Goal: Find specific page/section: Find specific page/section

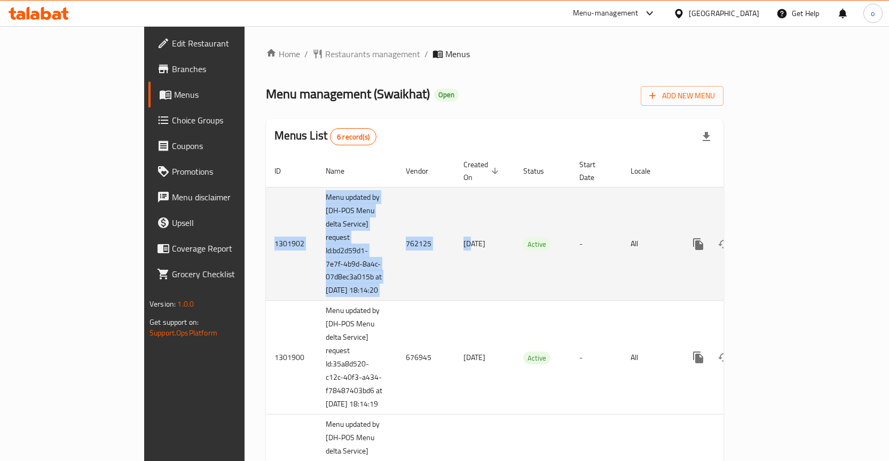
drag, startPoint x: 373, startPoint y: 231, endPoint x: 826, endPoint y: 262, distance: 453.9
click at [797, 260] on tr "1301902 Menu updated by [DH-POS Menu delta Service] request Id:bd2d59d1-7e7f-4b…" at bounding box center [531, 244] width 531 height 114
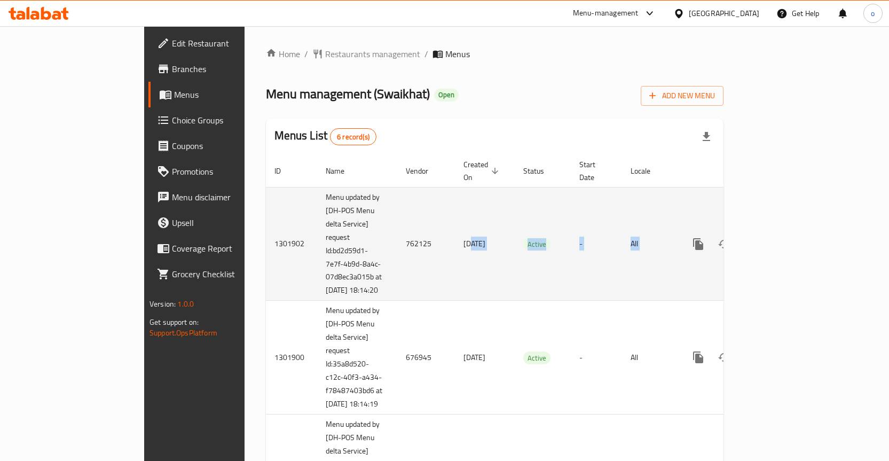
click at [666, 283] on td "All" at bounding box center [649, 244] width 55 height 114
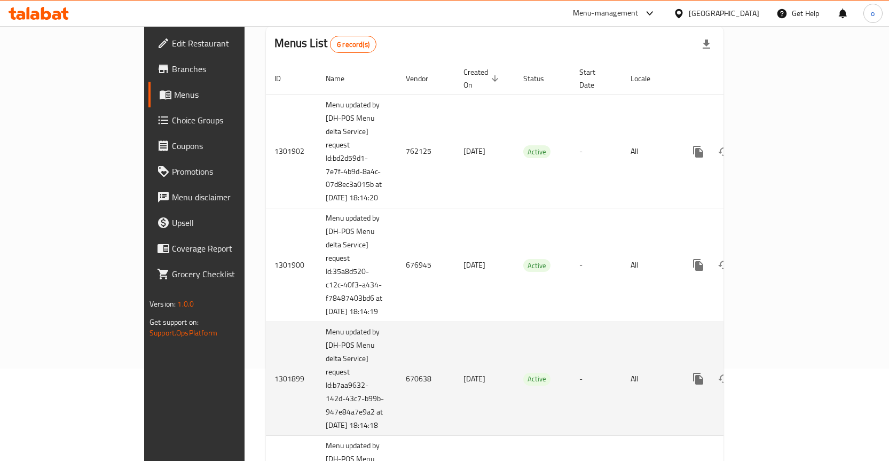
scroll to position [51, 0]
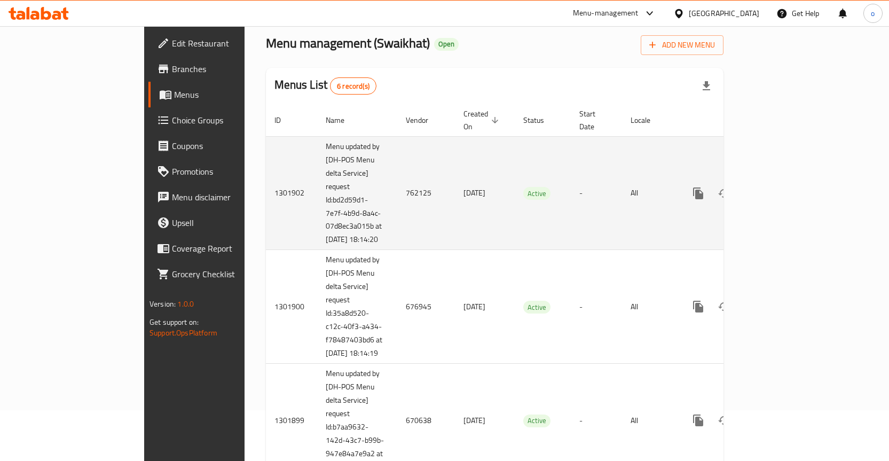
click at [455, 177] on td "[DATE]" at bounding box center [485, 193] width 60 height 114
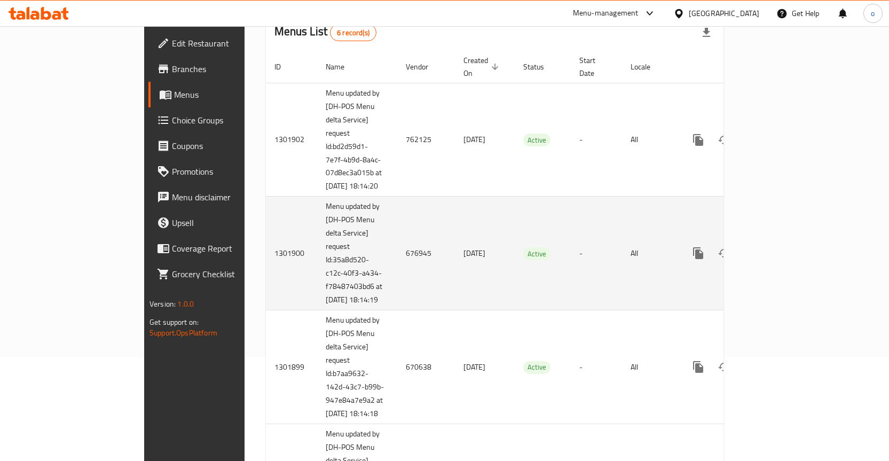
click at [515, 277] on td "Active" at bounding box center [543, 254] width 56 height 114
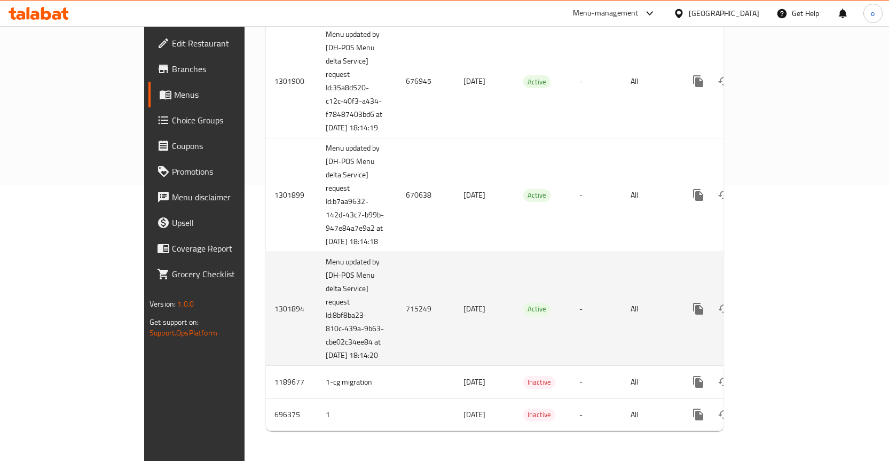
scroll to position [318, 0]
click at [465, 254] on td "[DATE]" at bounding box center [485, 309] width 60 height 114
click at [515, 319] on td "Active" at bounding box center [543, 309] width 56 height 114
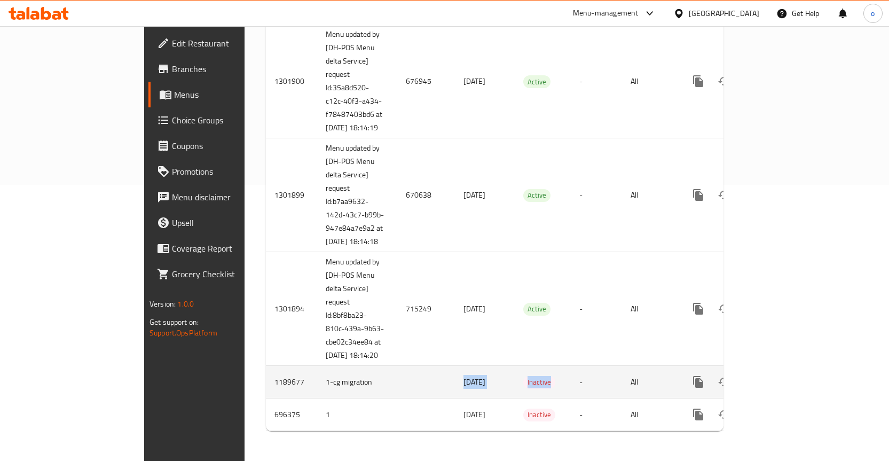
drag, startPoint x: 315, startPoint y: 382, endPoint x: 565, endPoint y: 388, distance: 249.5
click at [565, 388] on tr "1189677 1-cg migration 07/09/2023 Inactive - All" at bounding box center [531, 382] width 531 height 33
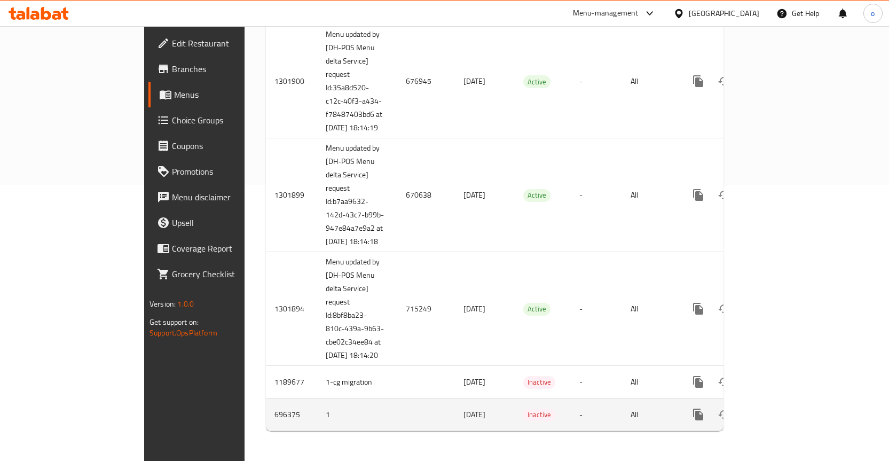
click at [528, 428] on td "Inactive" at bounding box center [543, 414] width 56 height 33
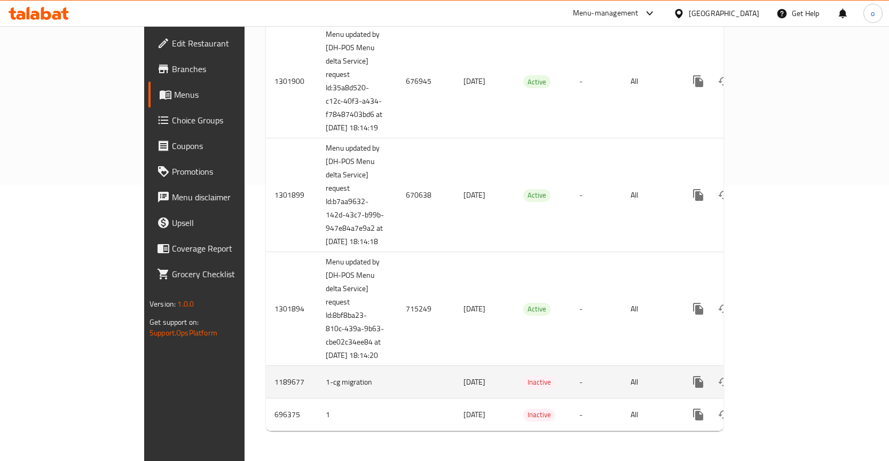
click at [782, 388] on icon "enhanced table" at bounding box center [775, 381] width 13 height 13
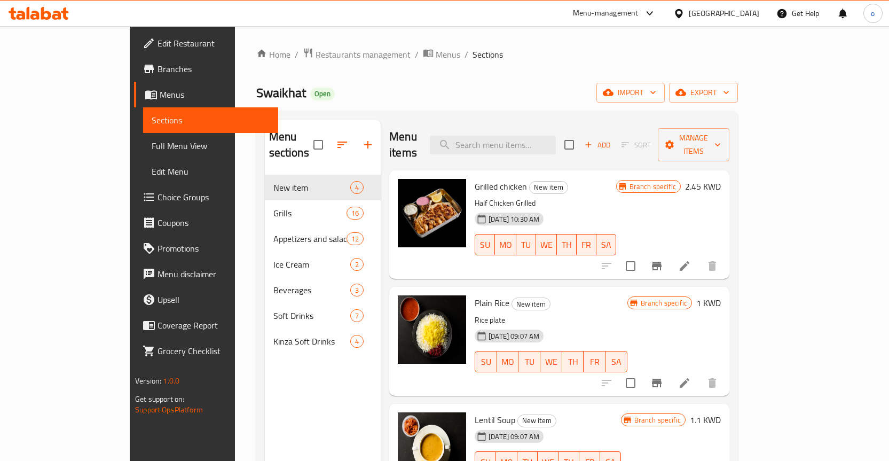
click at [376, 66] on div "Home / Restaurants management / Menus / Sections Swaikhat Open import export Me…" at bounding box center [497, 319] width 482 height 542
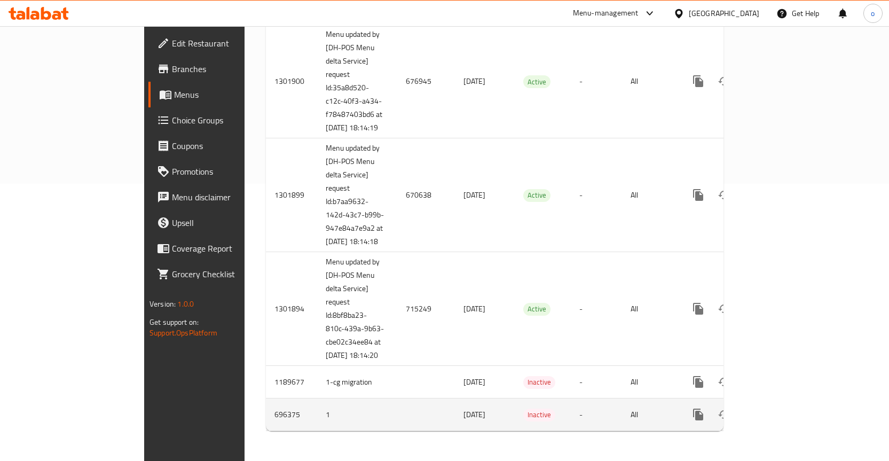
scroll to position [319, 0]
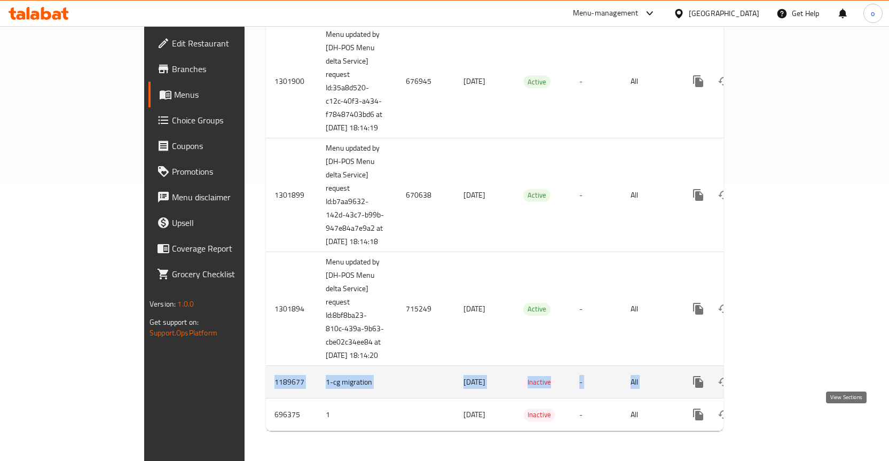
drag, startPoint x: 177, startPoint y: 385, endPoint x: 848, endPoint y: 391, distance: 670.8
click at [797, 391] on tr "1189677 1-cg migration 07/09/2023 Inactive - All" at bounding box center [531, 382] width 531 height 33
click at [464, 381] on span "[DATE]" at bounding box center [475, 382] width 22 height 14
drag, startPoint x: 260, startPoint y: 370, endPoint x: 683, endPoint y: 384, distance: 423.2
click at [683, 384] on tr "1189677 1-cg migration 07/09/2023 Inactive - All" at bounding box center [531, 382] width 531 height 33
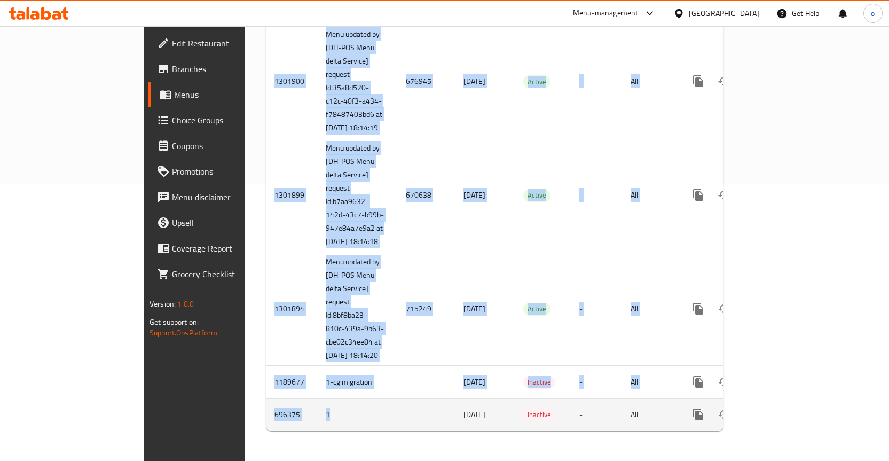
drag, startPoint x: 280, startPoint y: 417, endPoint x: 774, endPoint y: 416, distance: 494.0
click at [771, 416] on tr "696375 1 02/03/2022 Inactive - All" at bounding box center [531, 414] width 531 height 33
click at [782, 417] on icon "enhanced table" at bounding box center [775, 414] width 13 height 13
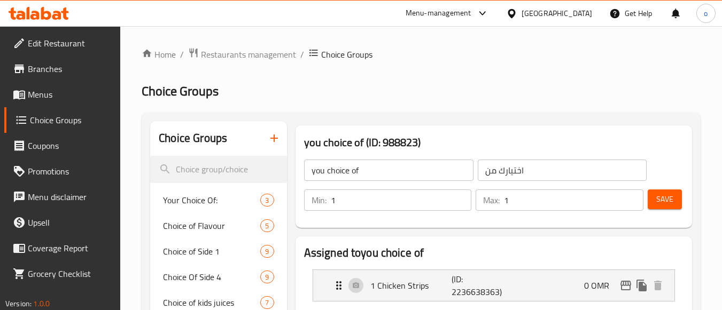
click at [44, 68] on span "Branches" at bounding box center [70, 68] width 84 height 13
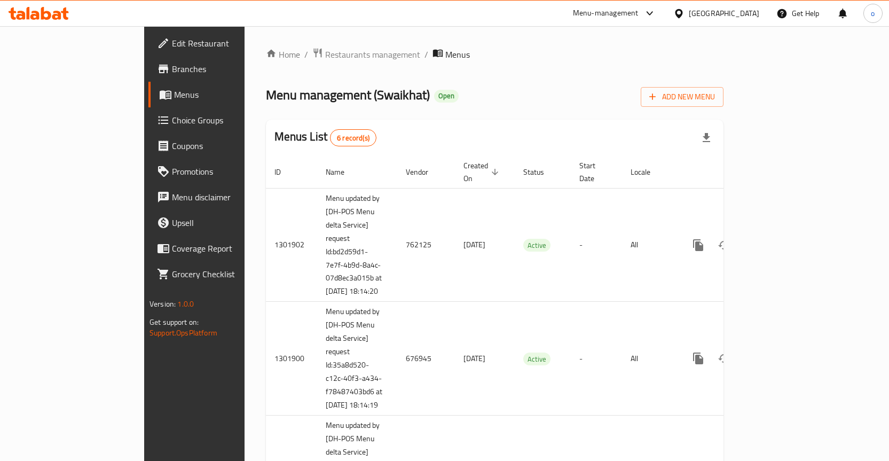
click at [464, 107] on div "Home / Restaurants management / Menus Menu management ( Swaikhat ) Open Add New…" at bounding box center [495, 382] width 458 height 669
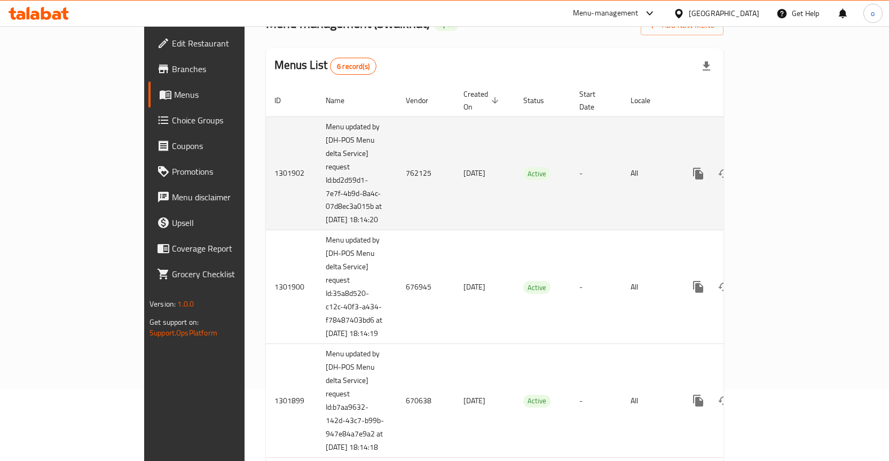
scroll to position [53, 0]
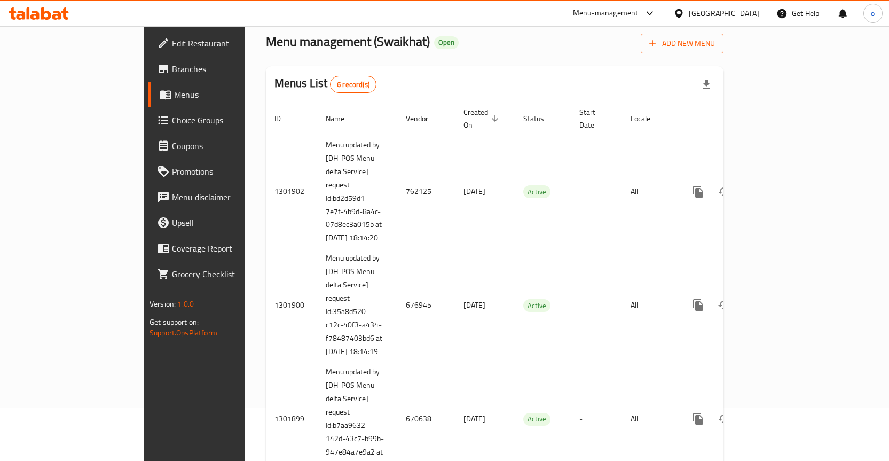
click at [397, 71] on div "Menus List 6 record(s)" at bounding box center [495, 84] width 458 height 36
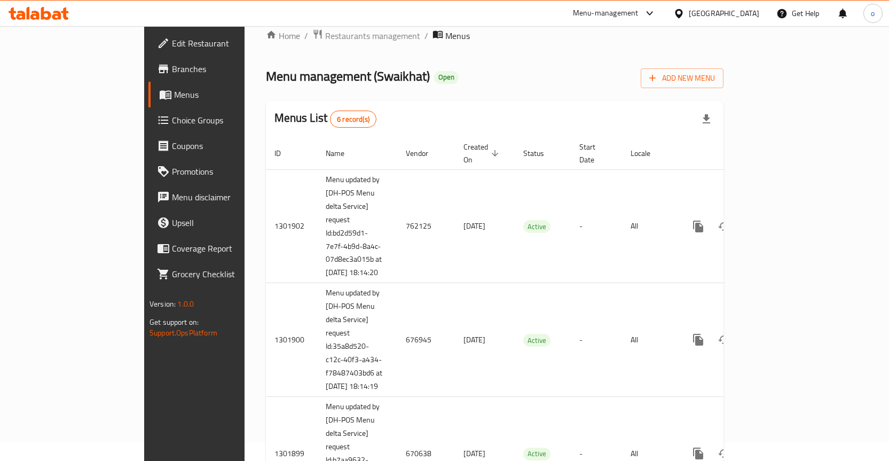
scroll to position [0, 0]
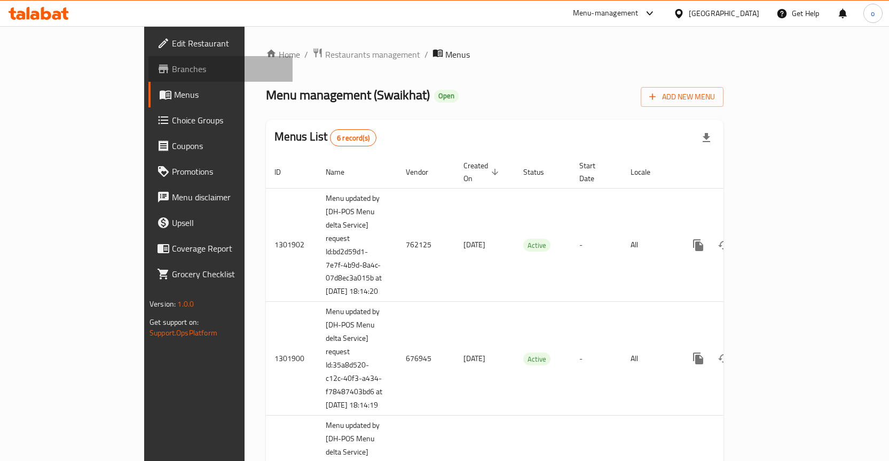
click at [172, 73] on span "Branches" at bounding box center [228, 68] width 112 height 13
click at [457, 112] on div "Home / Restaurants management / Menus Menu management ( Swaikhat ) Open Add New…" at bounding box center [495, 382] width 458 height 668
click at [172, 68] on span "Branches" at bounding box center [228, 68] width 112 height 13
click at [423, 82] on div "Menu management ( Swaikhat ) Open Add New Menu" at bounding box center [495, 94] width 458 height 24
click at [435, 66] on div "Home / Restaurants management / Menus Menu management ( Swaikhat ) Open Add New…" at bounding box center [495, 382] width 458 height 668
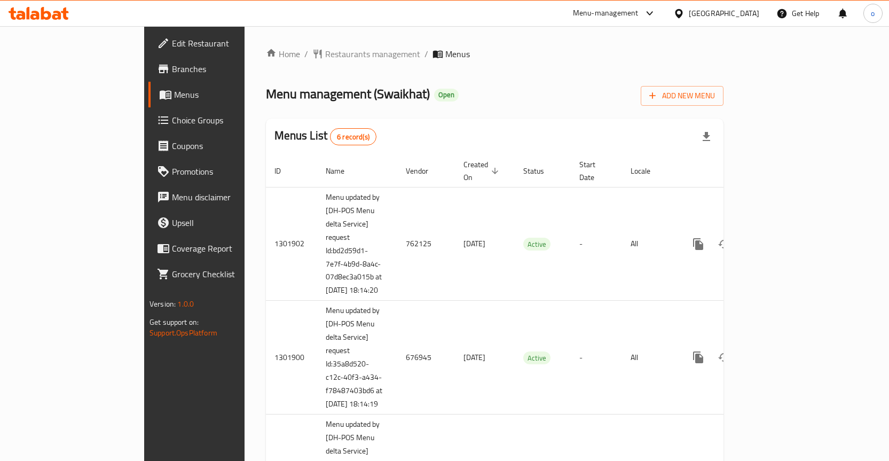
click at [172, 67] on span "Branches" at bounding box center [228, 68] width 112 height 13
click at [174, 97] on span "Menus" at bounding box center [229, 94] width 110 height 13
click at [174, 98] on span "Menus" at bounding box center [229, 94] width 110 height 13
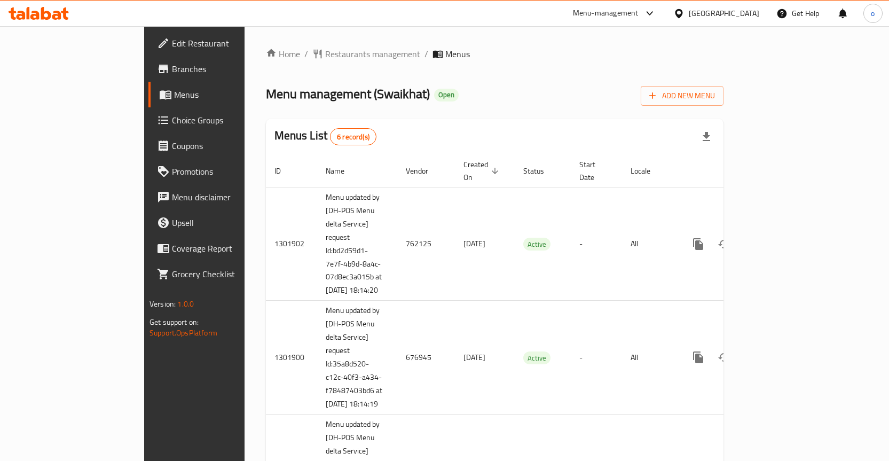
click at [427, 99] on div "Menu management ( Swaikhat ) Open Add New Menu" at bounding box center [495, 94] width 458 height 24
click at [172, 71] on span "Branches" at bounding box center [228, 68] width 112 height 13
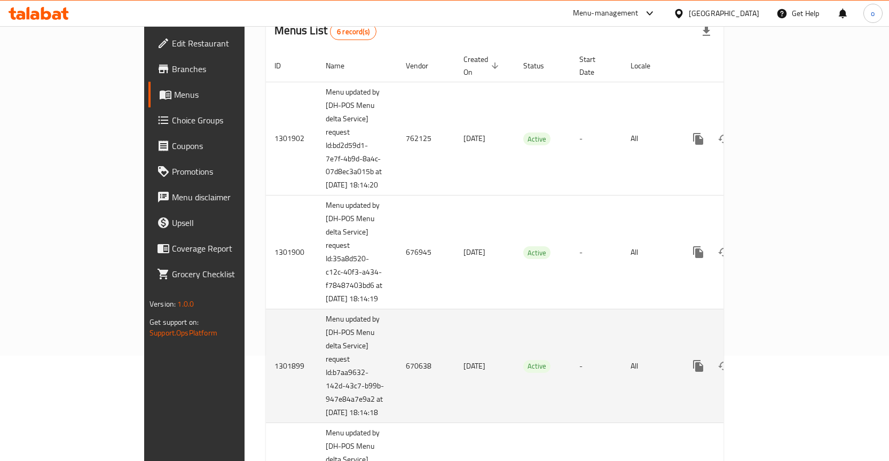
scroll to position [267, 0]
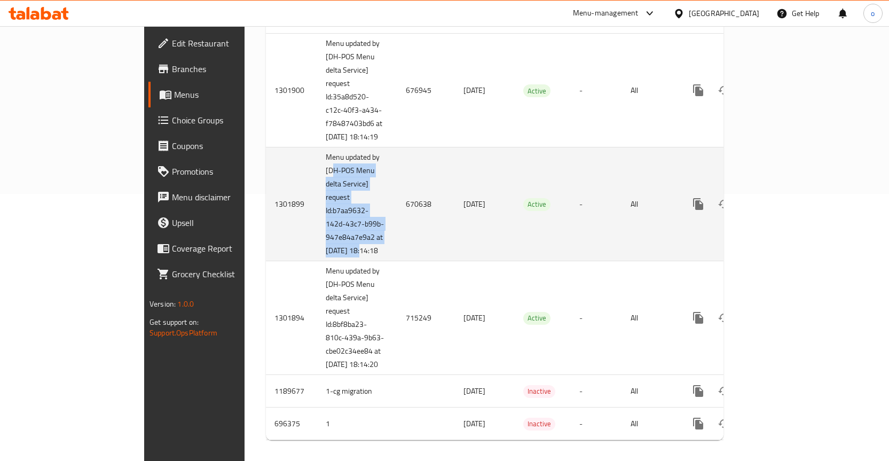
drag, startPoint x: 237, startPoint y: 188, endPoint x: 266, endPoint y: 300, distance: 116.1
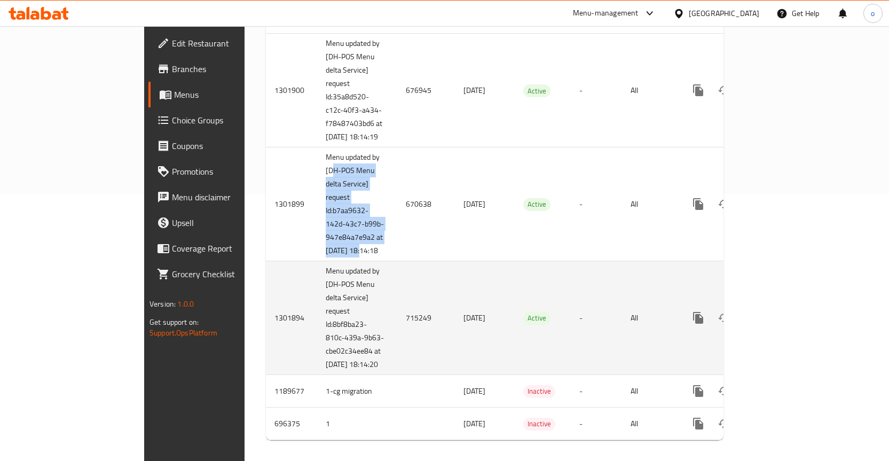
click at [317, 261] on td "Menu updated by [DH-POS Menu delta Service] request Id:b7aa9632-142d-43c7-b99b-…" at bounding box center [357, 204] width 80 height 114
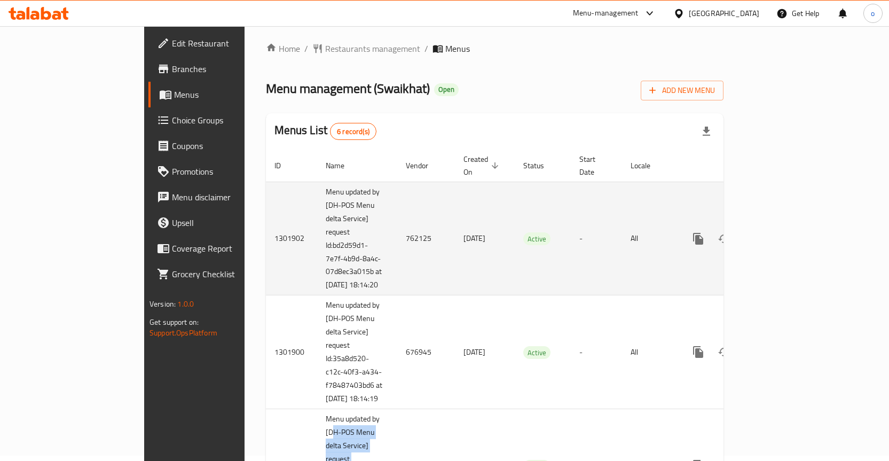
scroll to position [0, 0]
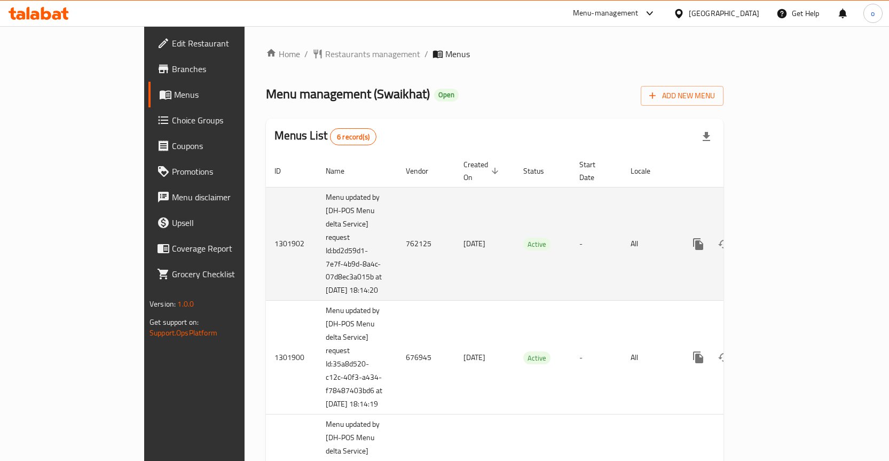
click at [397, 256] on td "762125" at bounding box center [426, 244] width 58 height 114
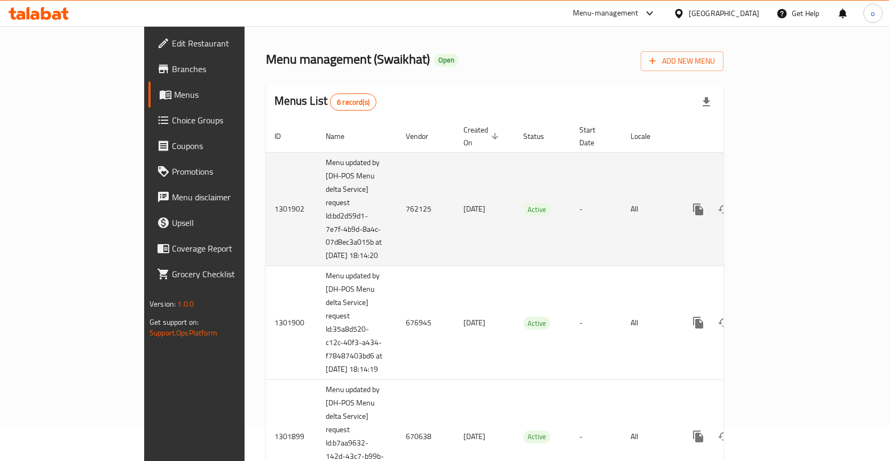
scroll to position [53, 0]
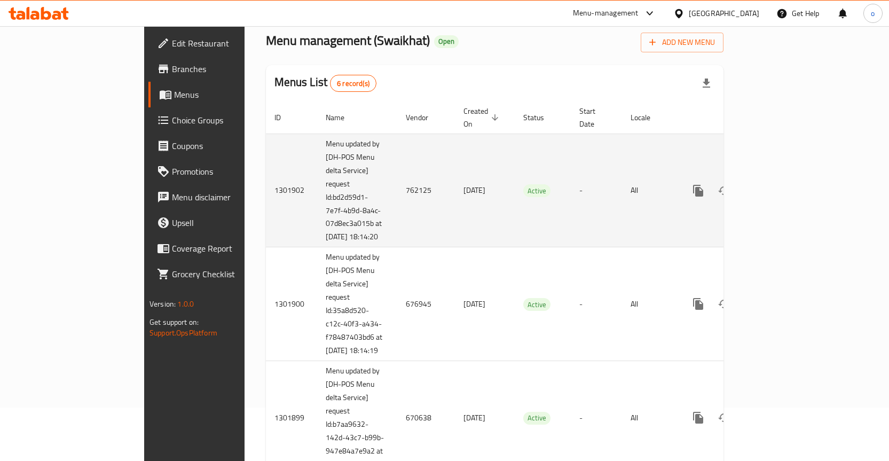
click at [543, 157] on td "Active" at bounding box center [543, 191] width 56 height 114
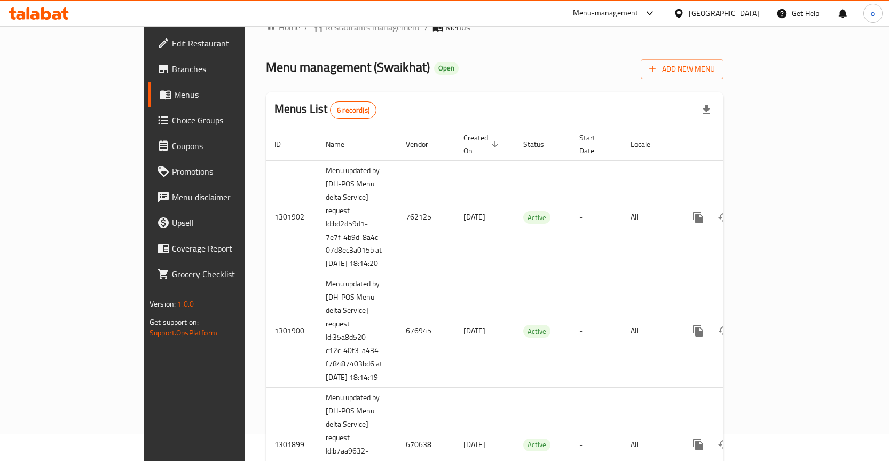
scroll to position [0, 0]
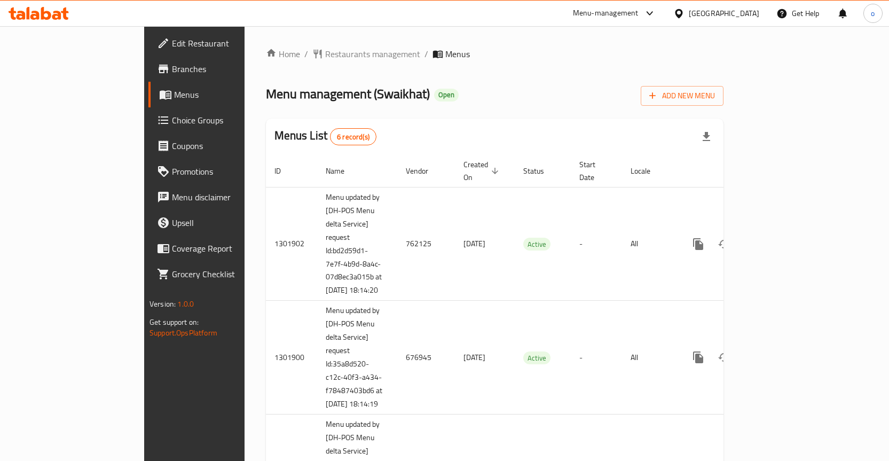
click at [398, 99] on div "Menu management ( Swaikhat ) Open Add New Menu" at bounding box center [495, 94] width 458 height 24
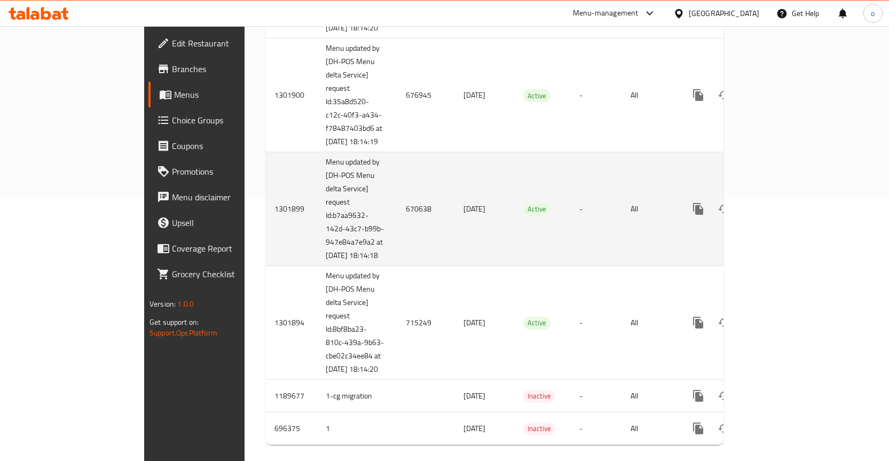
scroll to position [318, 0]
